Goal: Find specific page/section

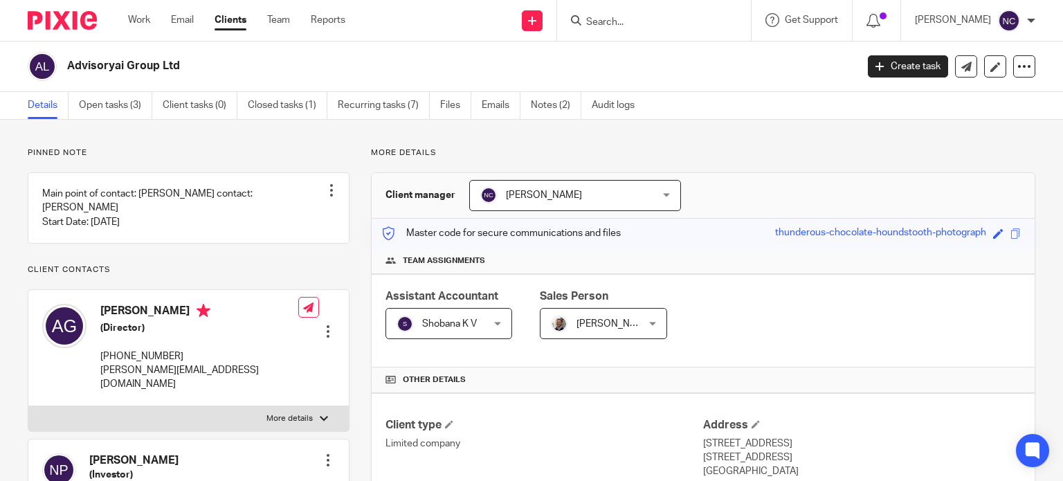
scroll to position [406, 0]
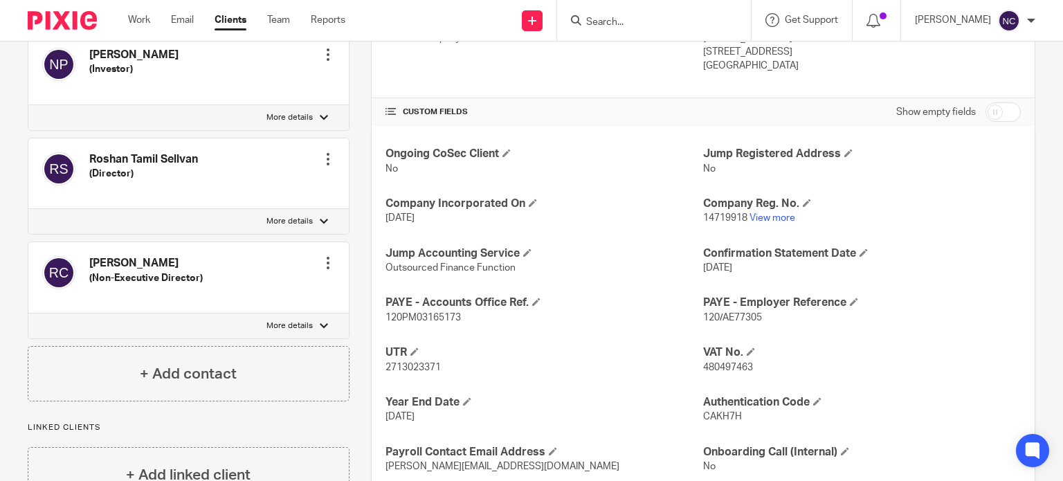
click at [611, 21] on input "Search" at bounding box center [647, 23] width 125 height 12
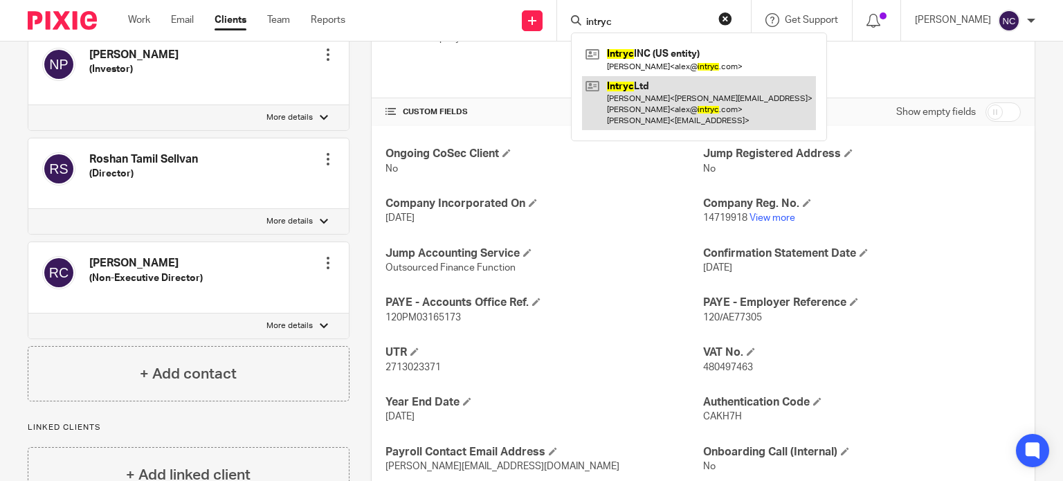
type input "intryc"
click at [645, 84] on link at bounding box center [699, 103] width 234 height 55
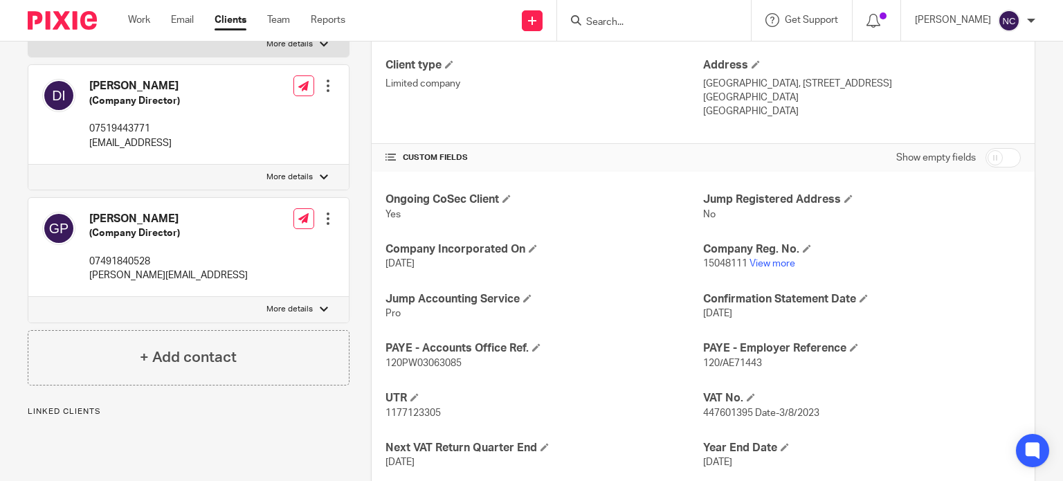
scroll to position [372, 0]
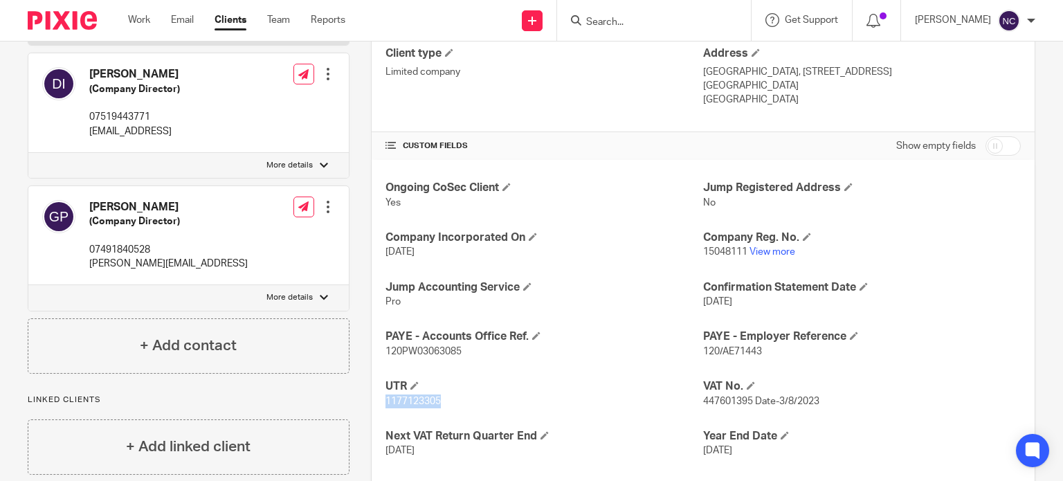
drag, startPoint x: 451, startPoint y: 404, endPoint x: 366, endPoint y: 404, distance: 85.2
click at [366, 404] on div "More details Client manager [PERSON_NAME] [PERSON_NAME] [PERSON_NAME] A Abinand…" at bounding box center [693, 177] width 686 height 803
copy span "1177123305"
